Goal: Find specific page/section: Find specific page/section

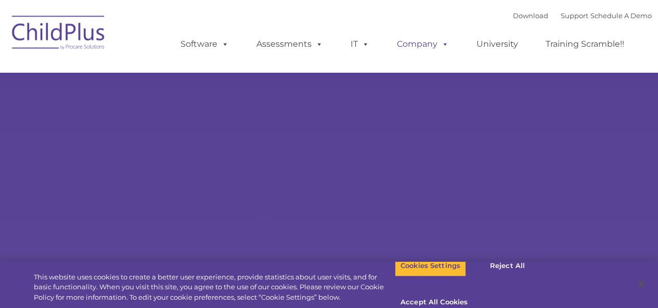
type input ""
select select "MEDIUM"
click at [497, 277] on button "Reject All" at bounding box center [507, 266] width 65 height 22
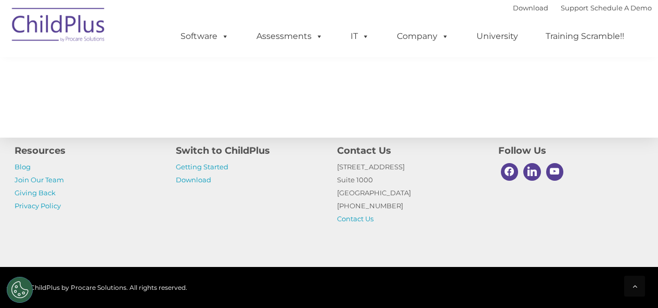
scroll to position [1248, 0]
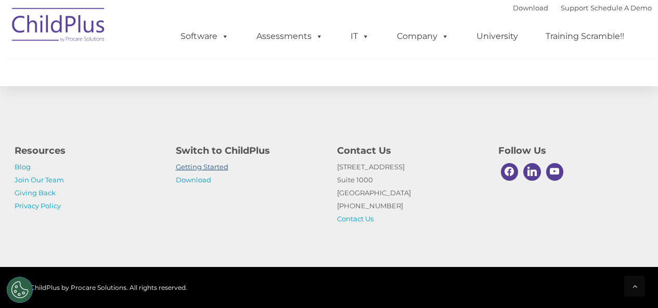
click at [201, 167] on link "Getting Started" at bounding box center [202, 167] width 53 height 8
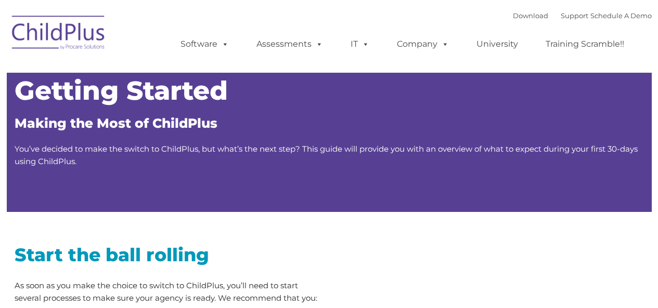
type input ""
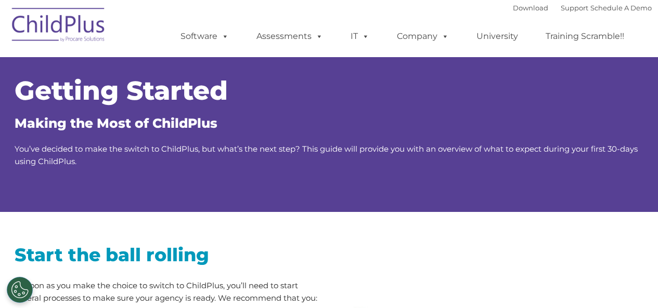
click at [65, 26] on img at bounding box center [59, 27] width 104 height 52
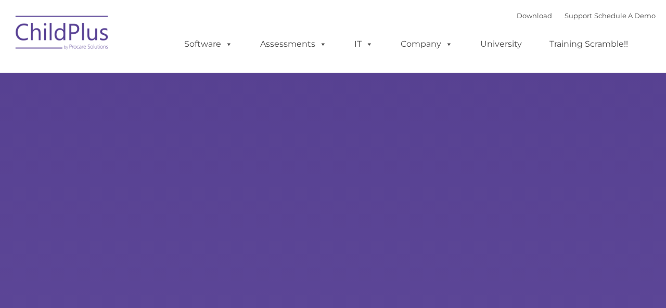
type input ""
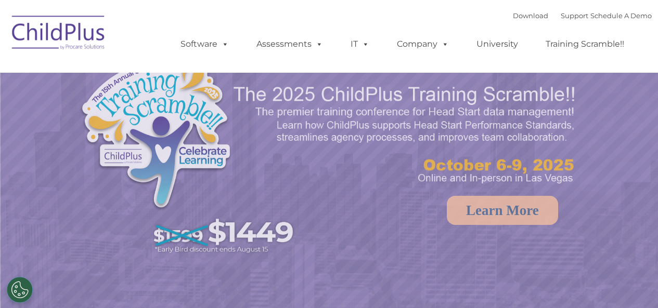
select select "MEDIUM"
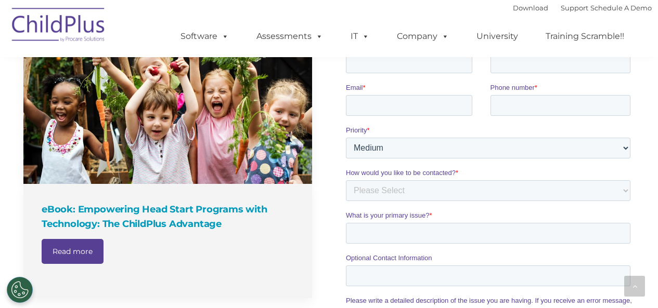
scroll to position [956, 0]
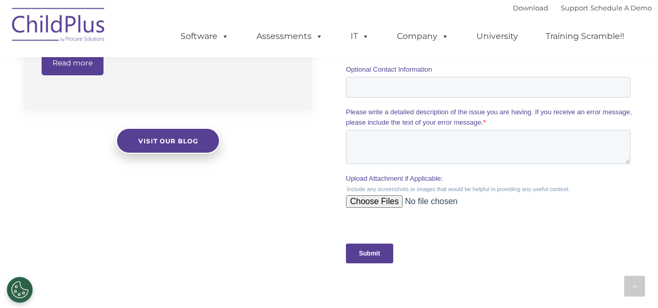
click at [56, 23] on img at bounding box center [59, 27] width 104 height 52
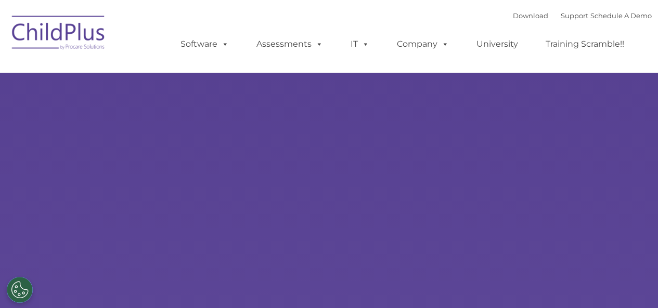
select select "MEDIUM"
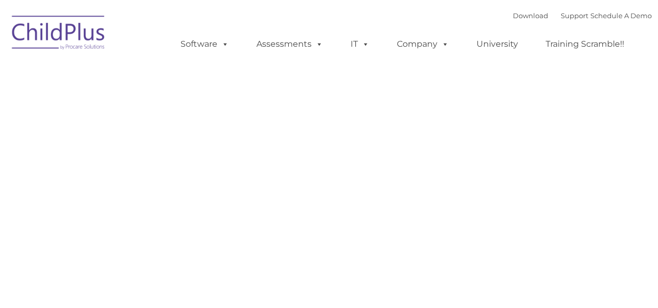
type input ""
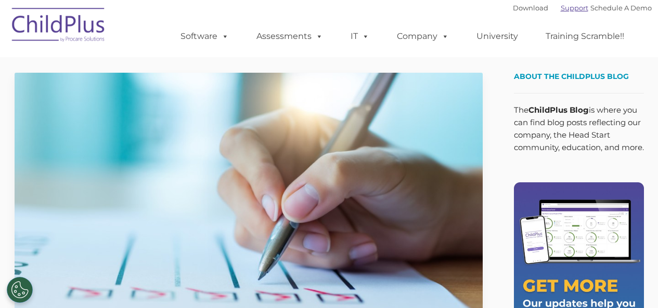
click at [571, 7] on link "Support" at bounding box center [575, 8] width 28 height 8
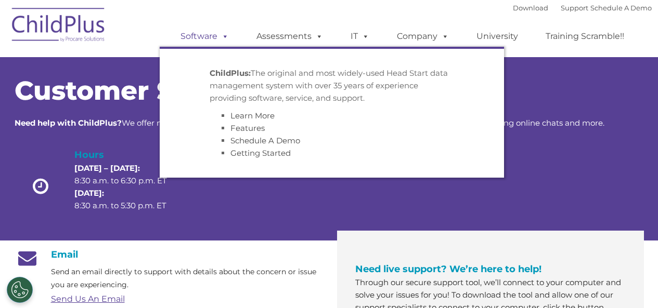
click at [219, 32] on span at bounding box center [222, 36] width 11 height 10
